Goal: Check status

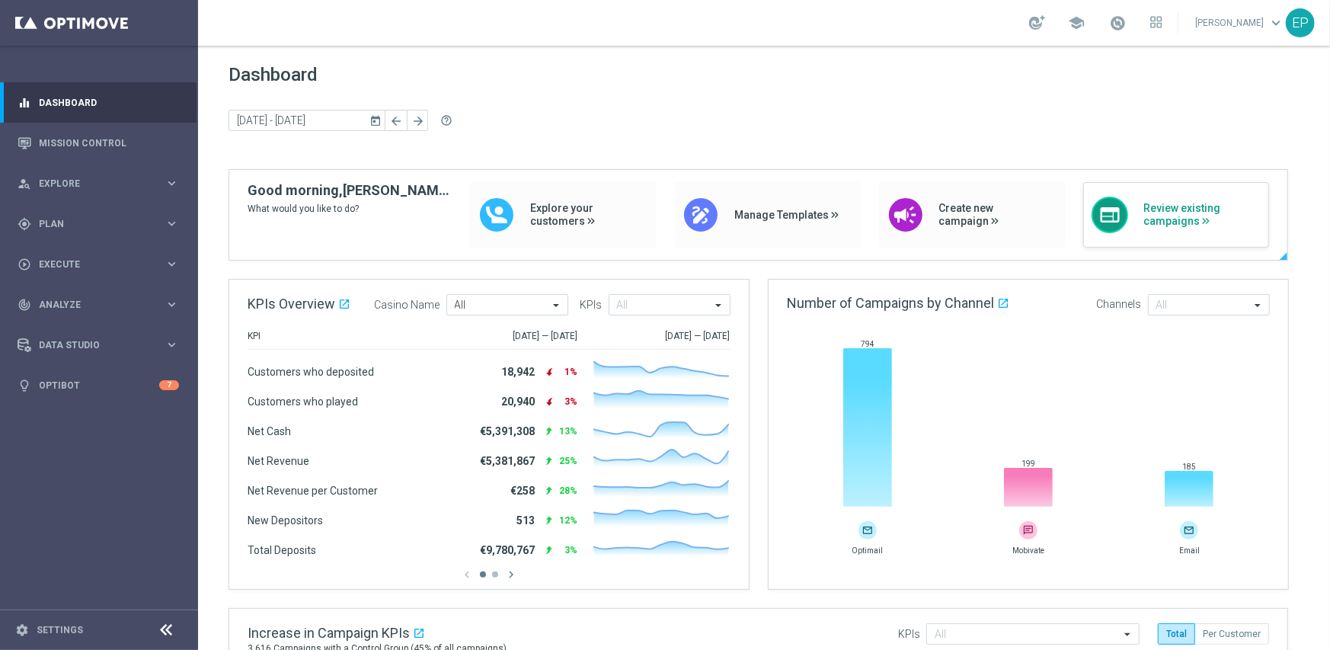
click at [1225, 212] on span "Review existing campaigns" at bounding box center [1201, 215] width 117 height 26
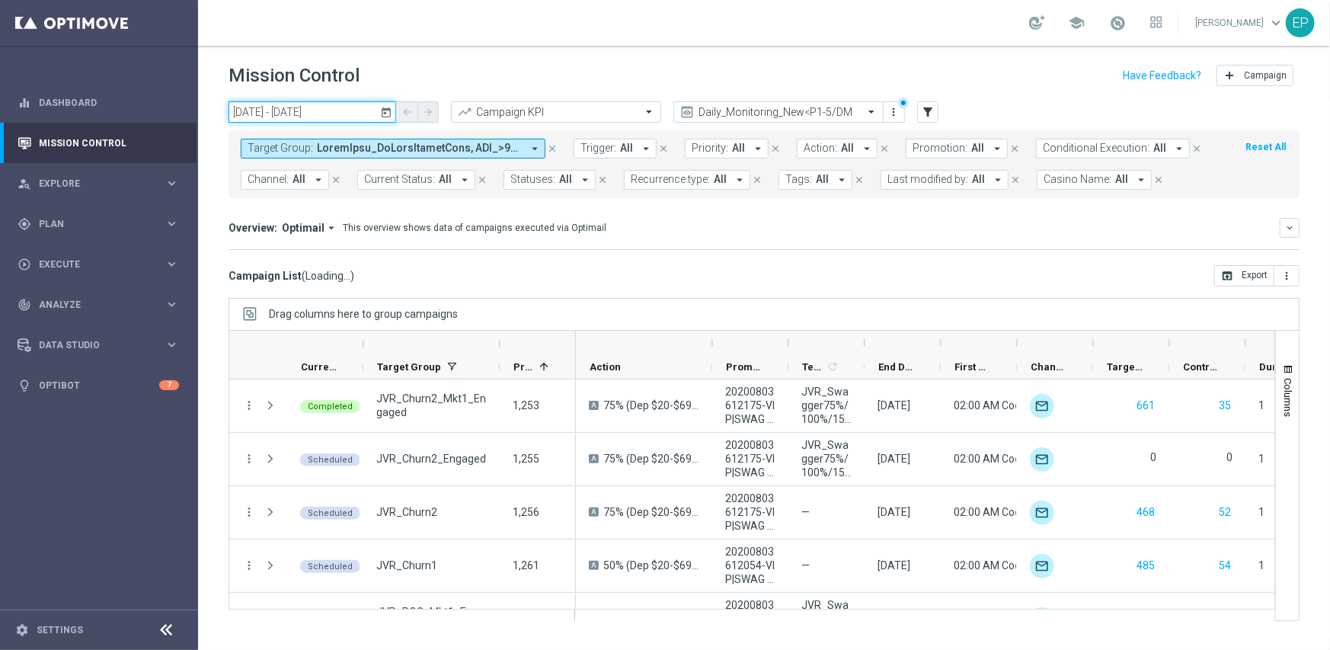
click at [302, 116] on input "11 Oct 2025 - 11 Oct 2025" at bounding box center [313, 111] width 168 height 21
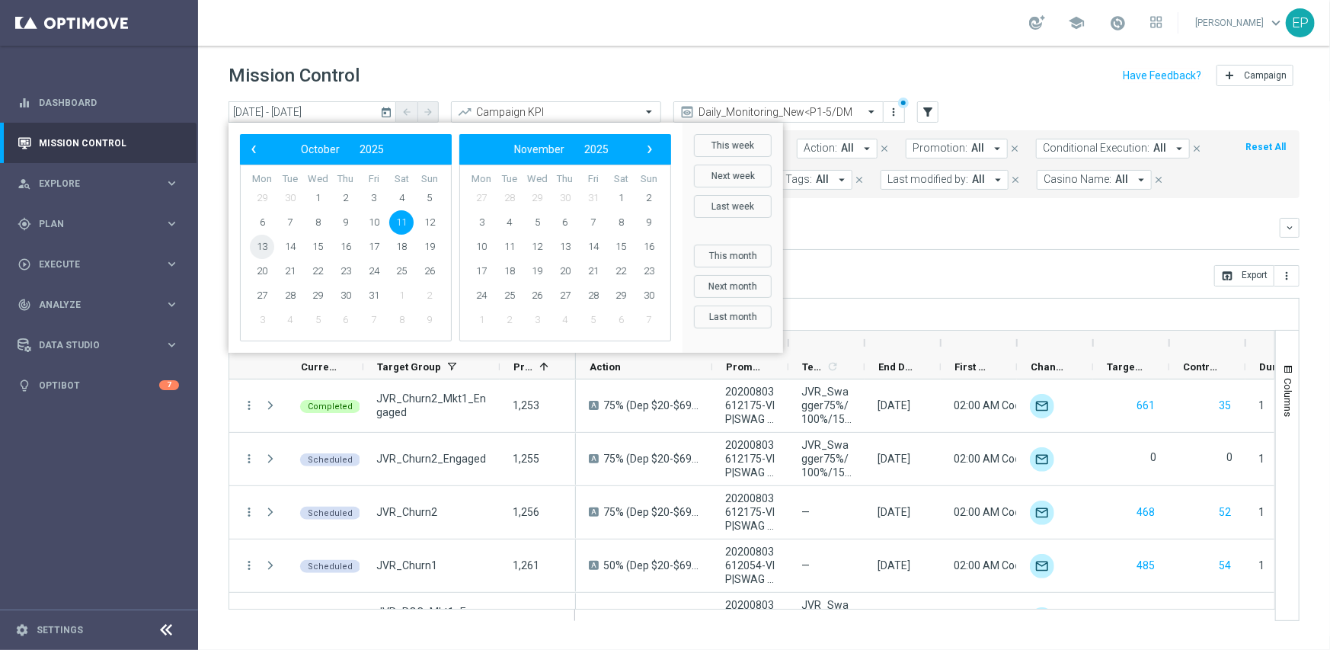
click at [268, 244] on span "13" at bounding box center [262, 247] width 24 height 24
click at [265, 246] on span "13" at bounding box center [262, 247] width 24 height 24
type input "[DATE] - [DATE]"
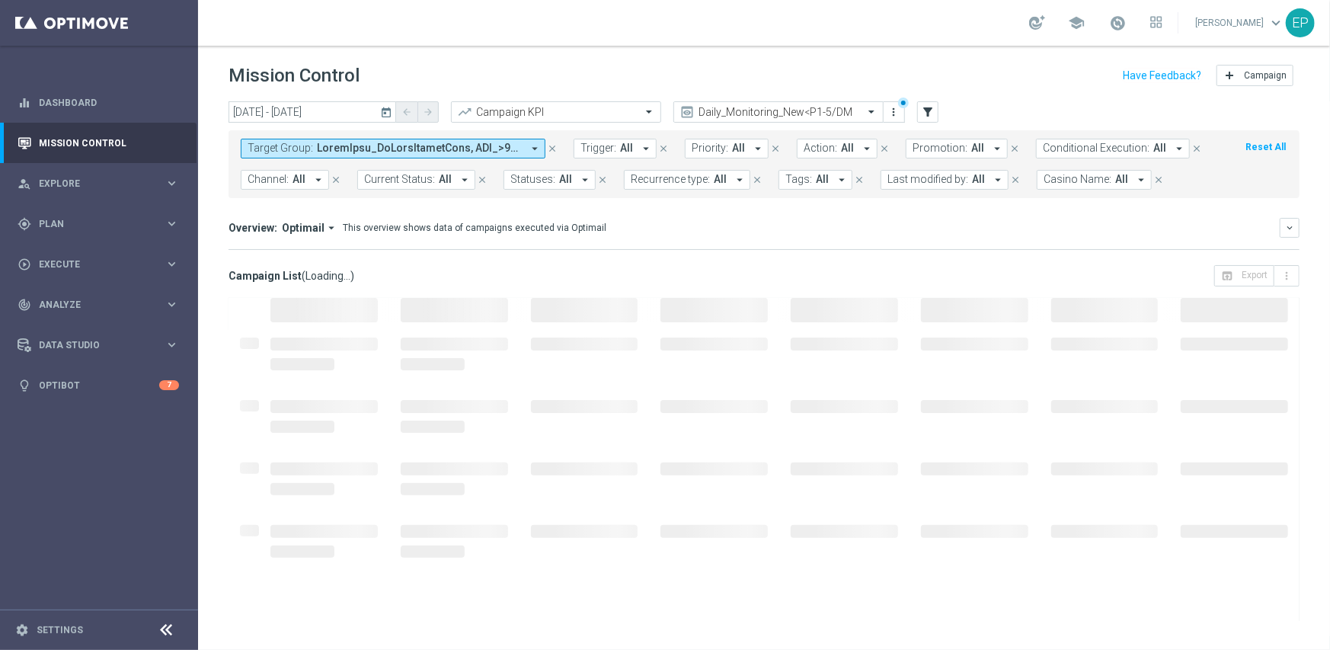
click at [165, 627] on icon at bounding box center [167, 630] width 18 height 18
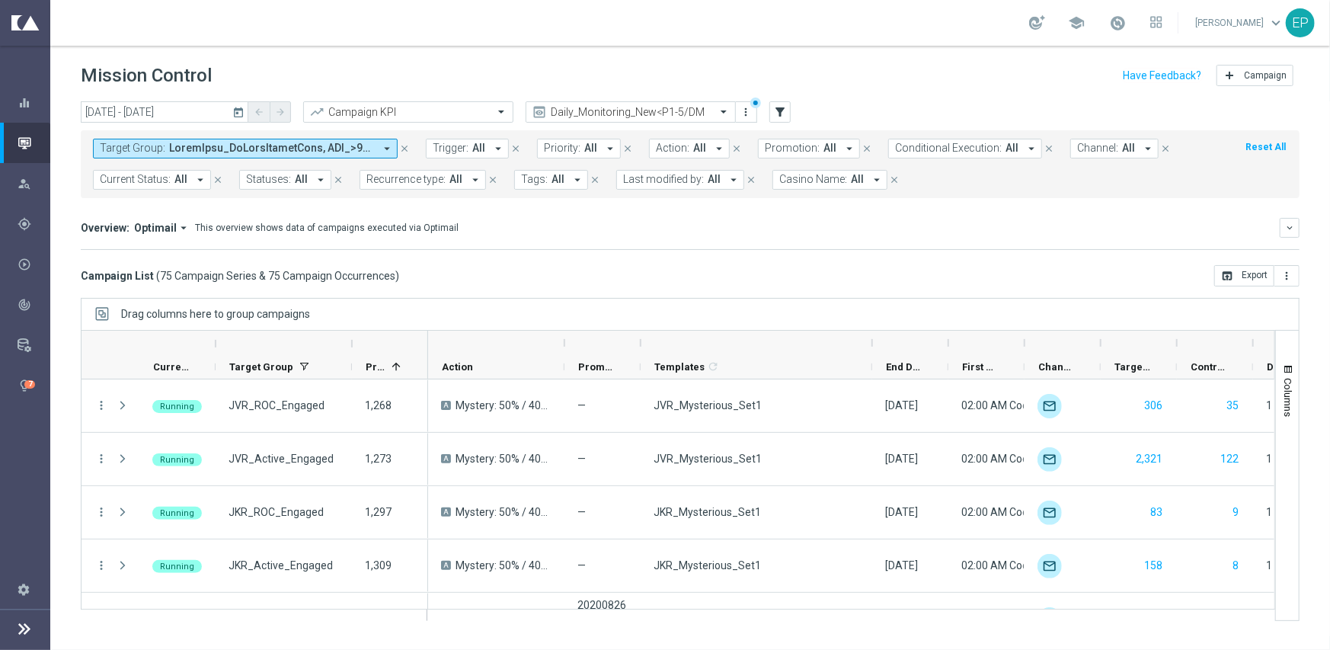
drag, startPoint x: 716, startPoint y: 344, endPoint x: 872, endPoint y: 340, distance: 155.5
click at [872, 340] on div at bounding box center [872, 343] width 6 height 24
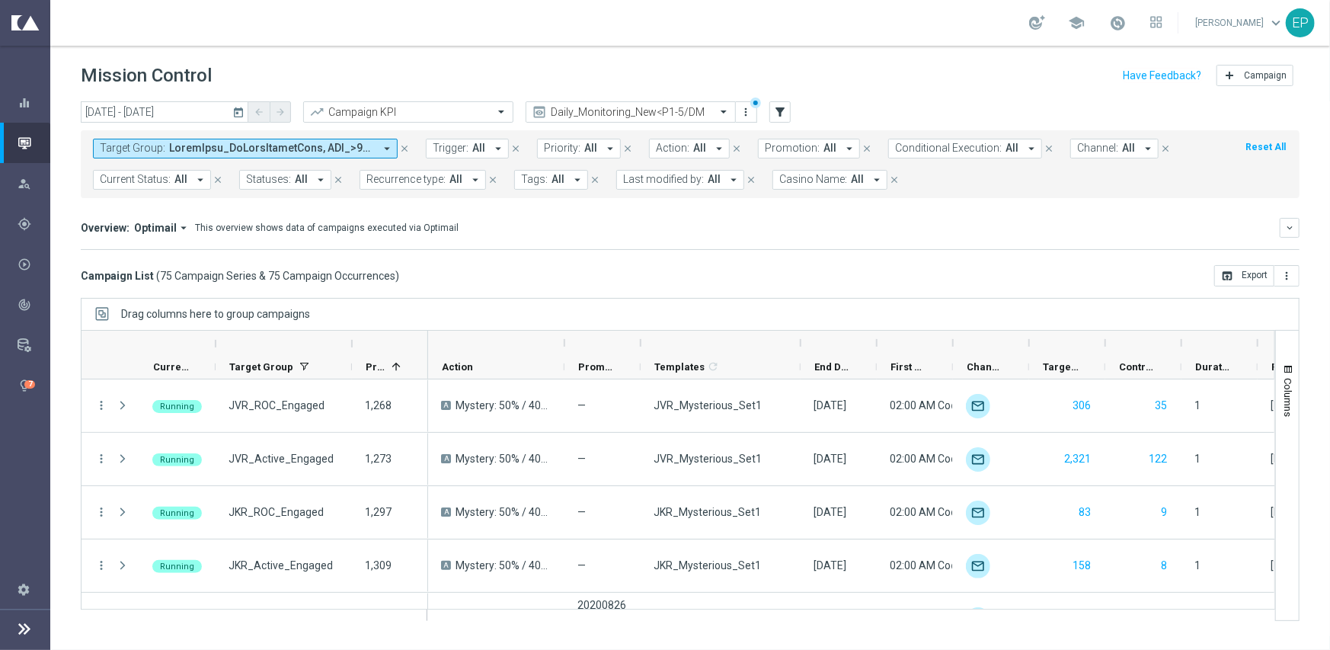
drag, startPoint x: 874, startPoint y: 341, endPoint x: 802, endPoint y: 350, distance: 72.2
click at [802, 350] on div at bounding box center [801, 343] width 6 height 24
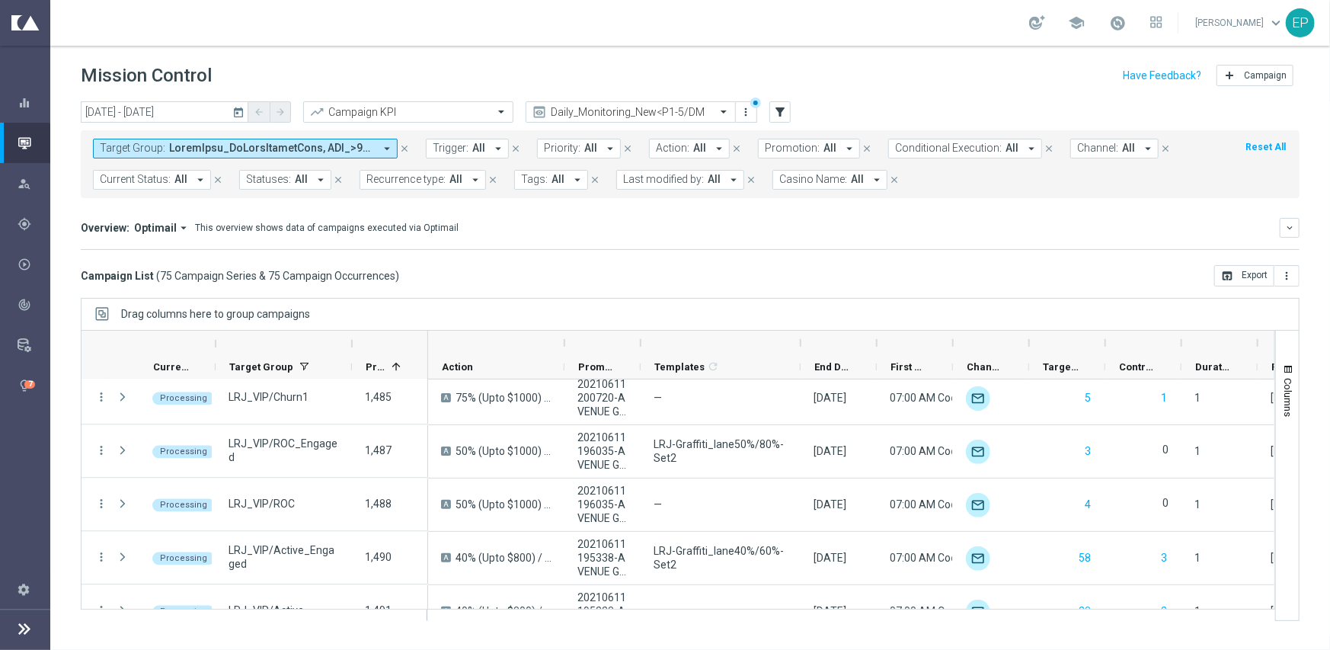
scroll to position [2362, 0]
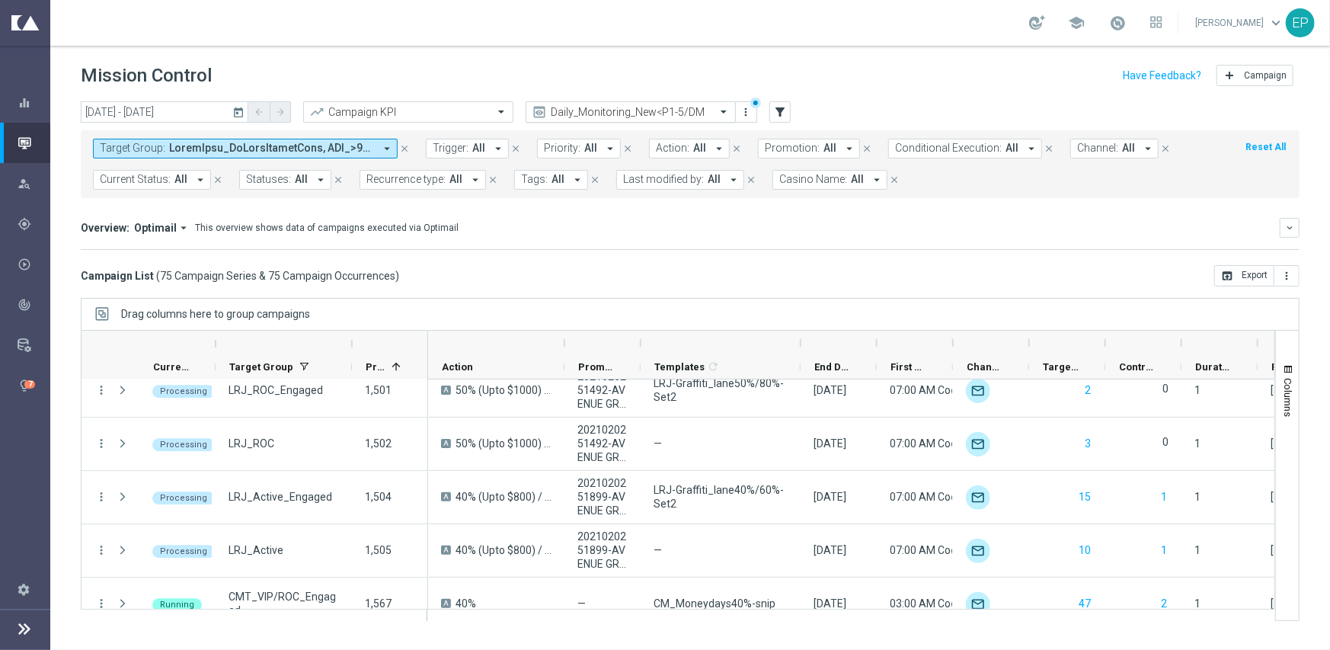
click at [657, 108] on input "text" at bounding box center [615, 112] width 163 height 13
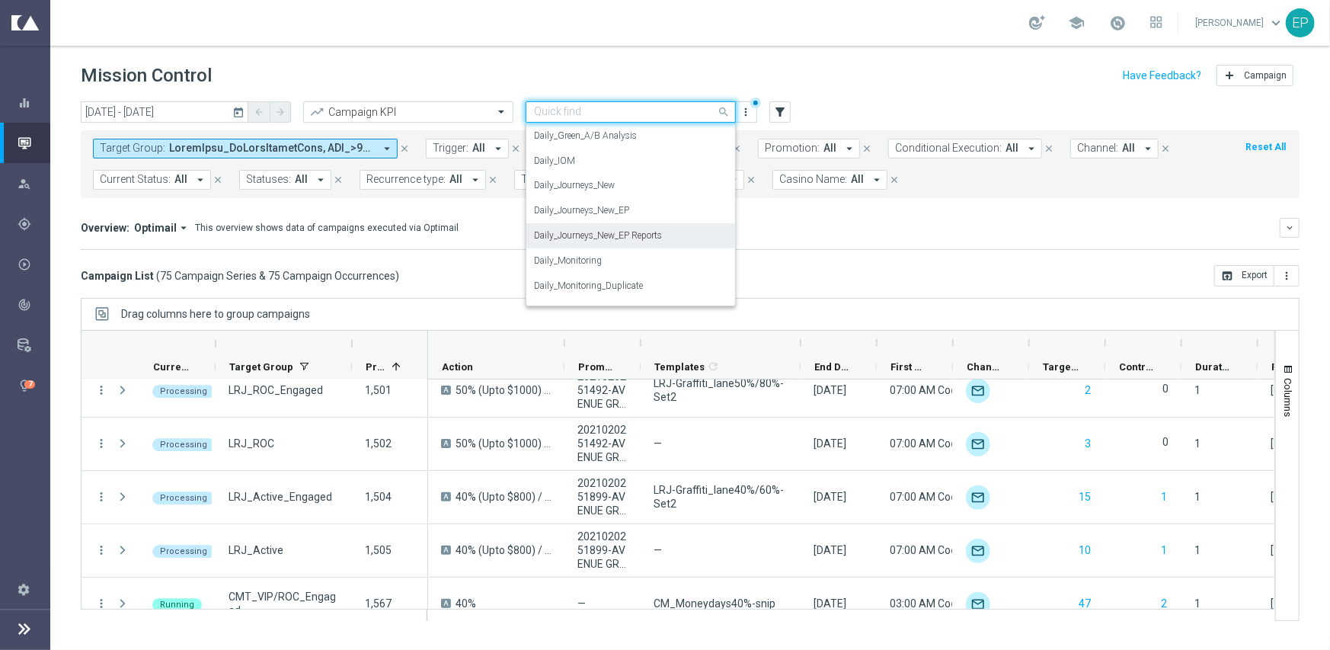
scroll to position [400, 0]
click at [651, 186] on div "Daily_Journeys_New" at bounding box center [631, 186] width 194 height 25
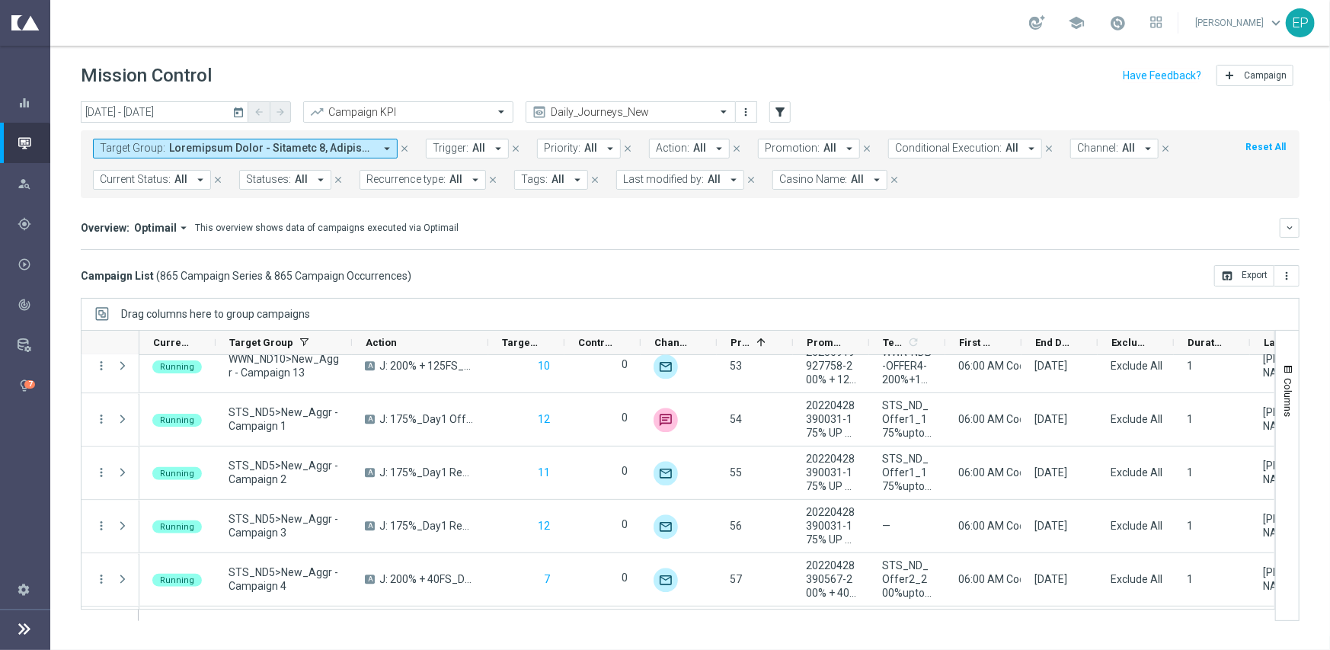
click at [130, 176] on span "Current Status:" at bounding box center [135, 179] width 71 height 13
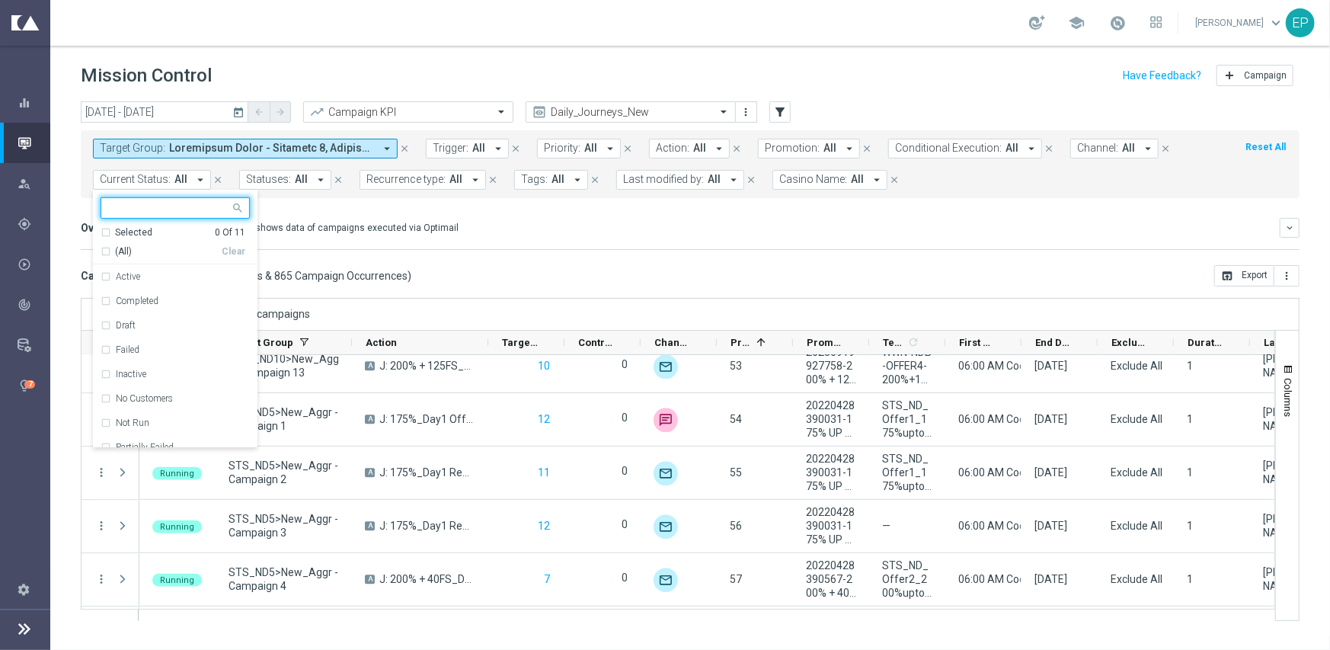
click at [130, 247] on span "(All)" at bounding box center [123, 251] width 17 height 13
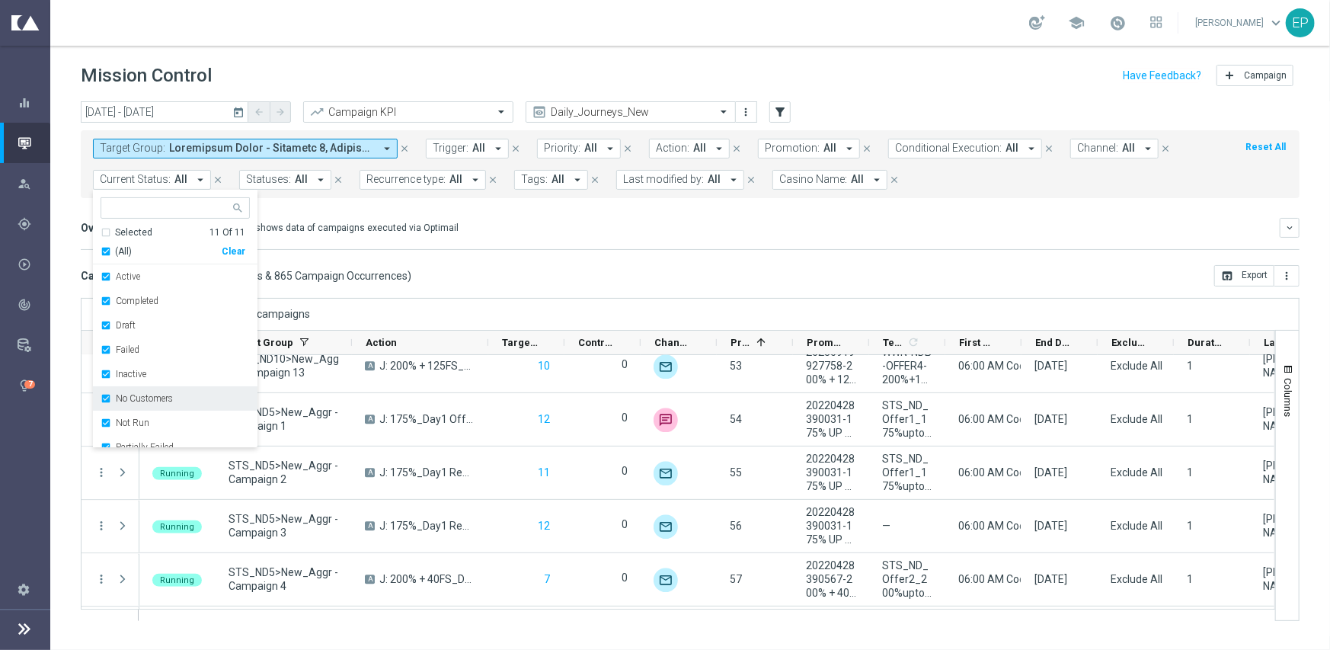
click at [126, 398] on label "No Customers" at bounding box center [144, 398] width 57 height 9
click at [126, 417] on label "Running" at bounding box center [133, 419] width 35 height 9
click at [440, 242] on div "Overview: Optimail arrow_drop_down This overview shows data of campaigns execut…" at bounding box center [690, 234] width 1219 height 32
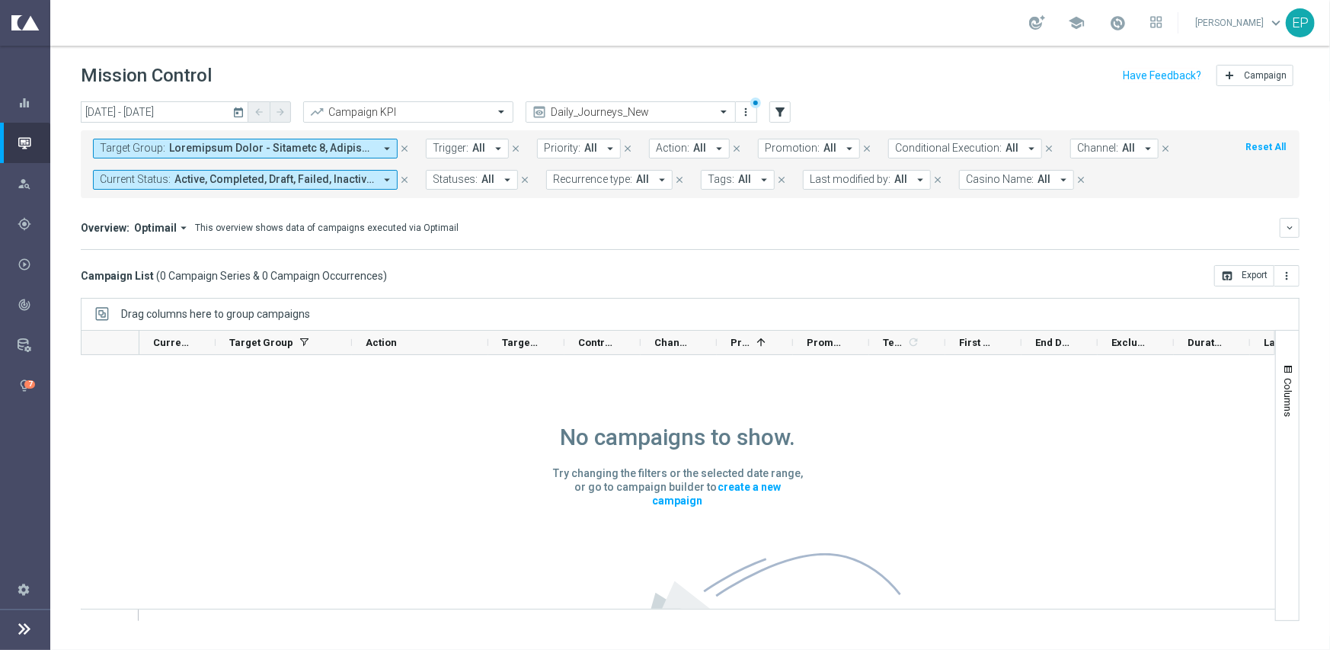
scroll to position [0, 0]
